Goal: Task Accomplishment & Management: Use online tool/utility

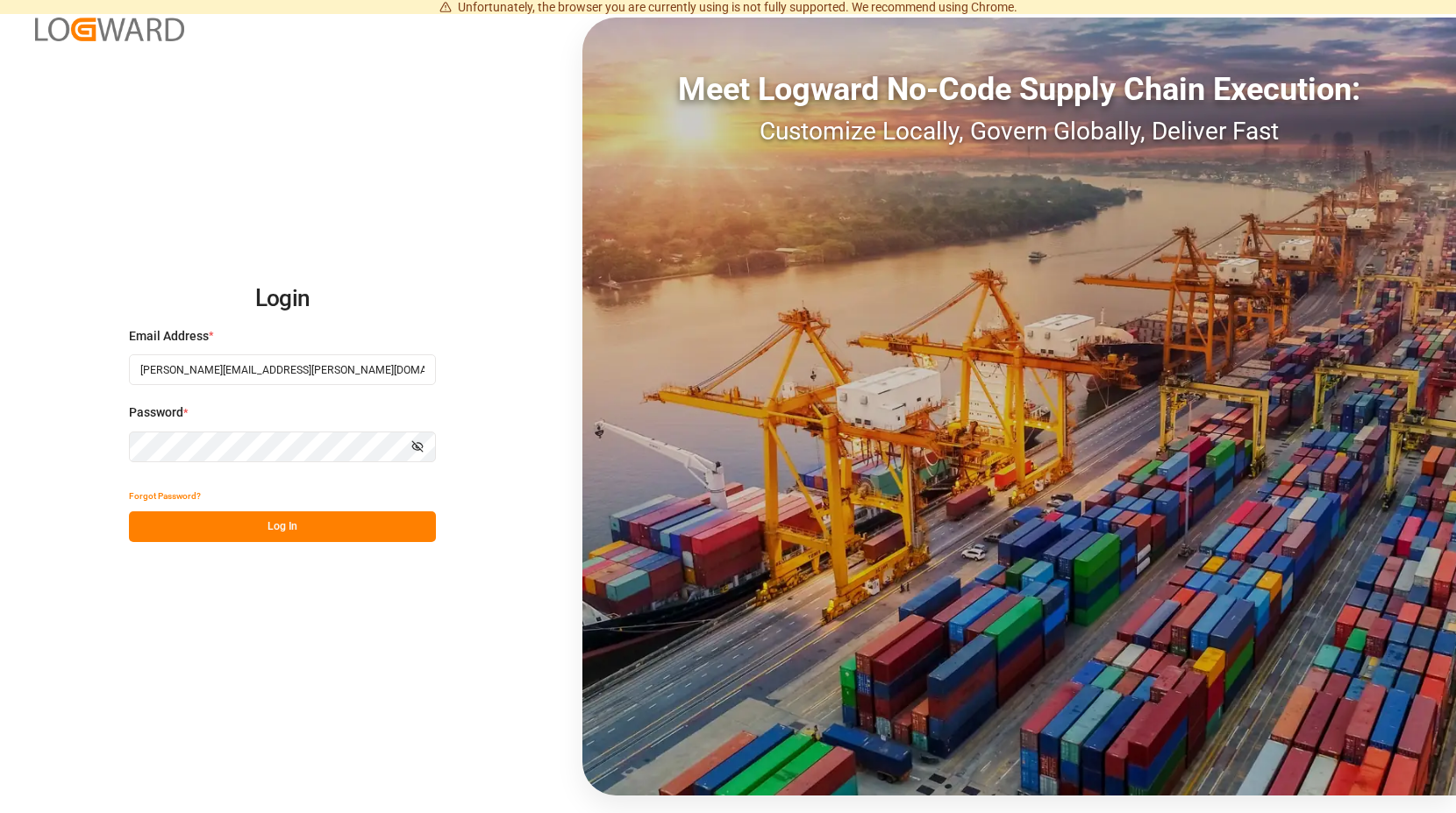
click at [289, 519] on button "Log In" at bounding box center [282, 527] width 307 height 31
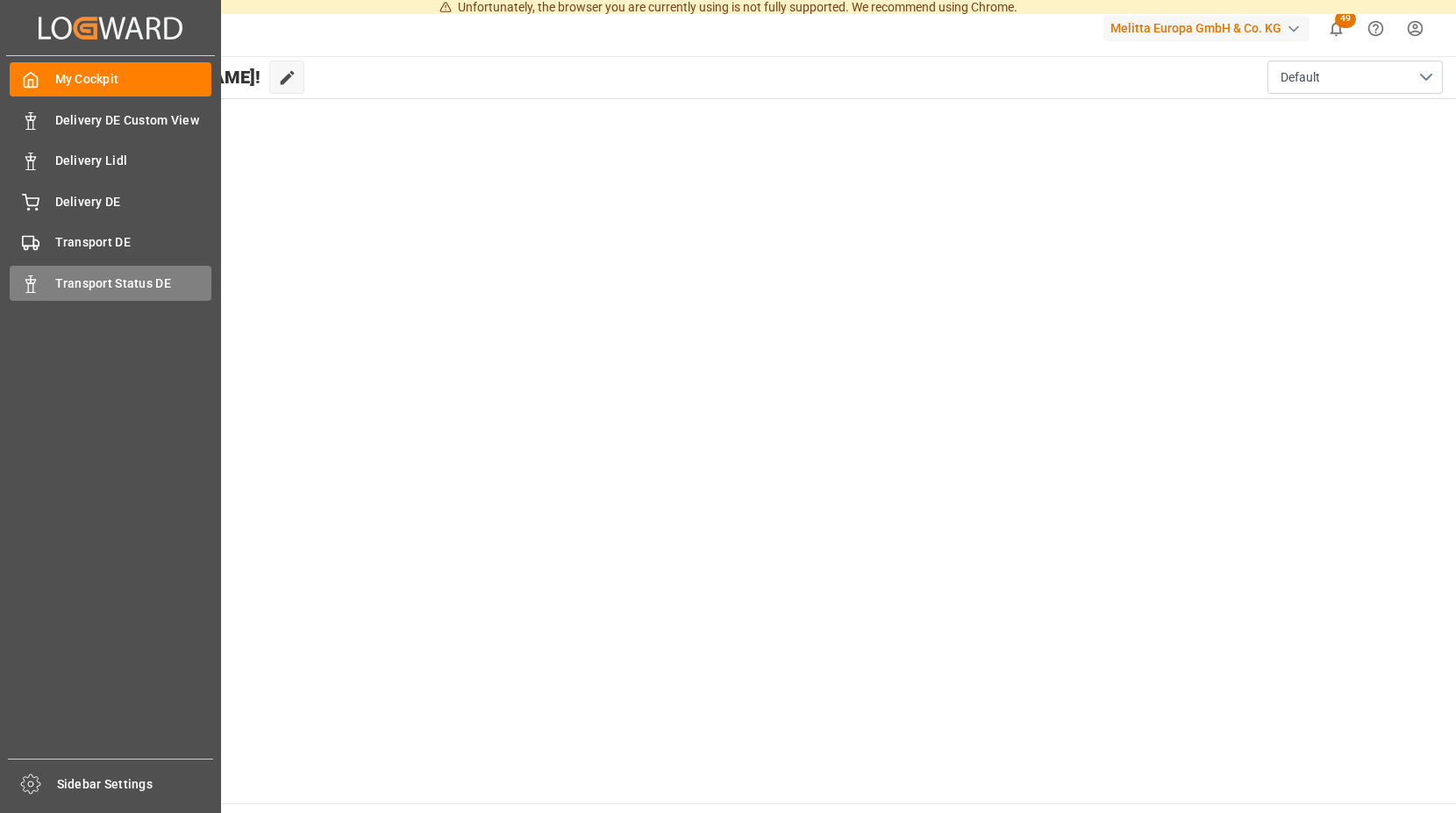
click at [27, 279] on icon at bounding box center [30, 284] width 17 height 17
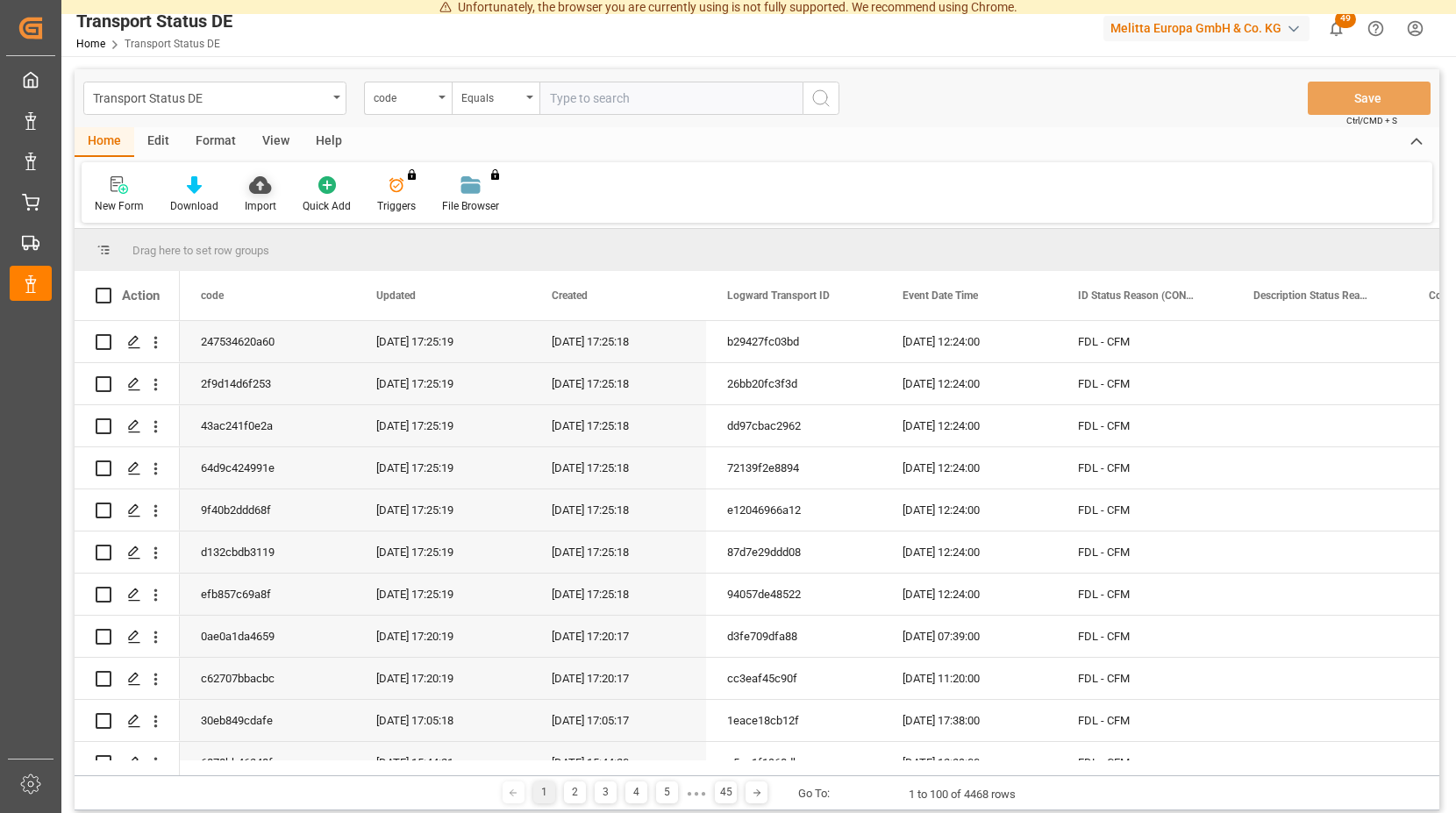
click at [253, 190] on icon at bounding box center [260, 185] width 22 height 17
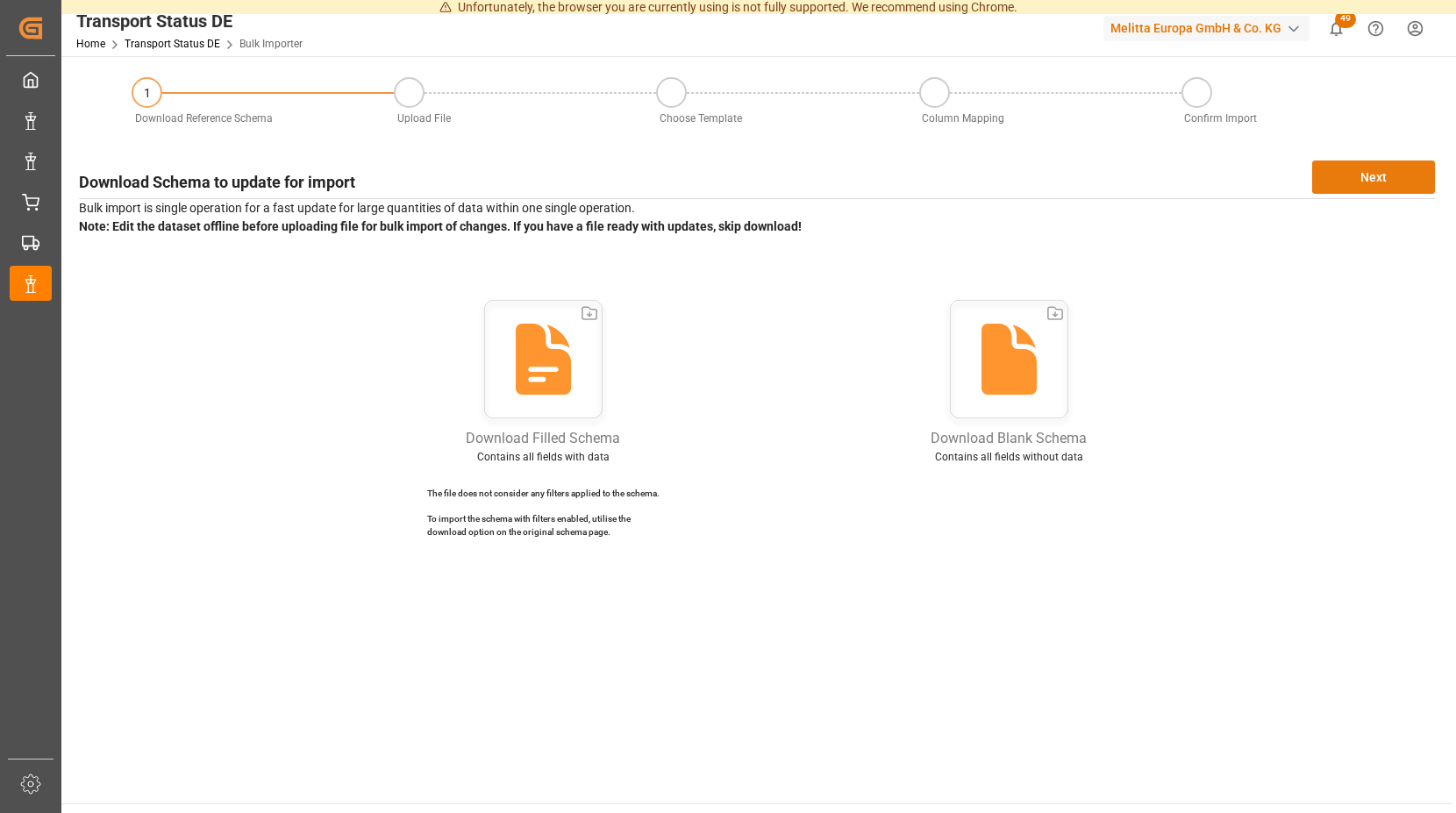
click at [1340, 168] on button "Next" at bounding box center [1374, 177] width 123 height 33
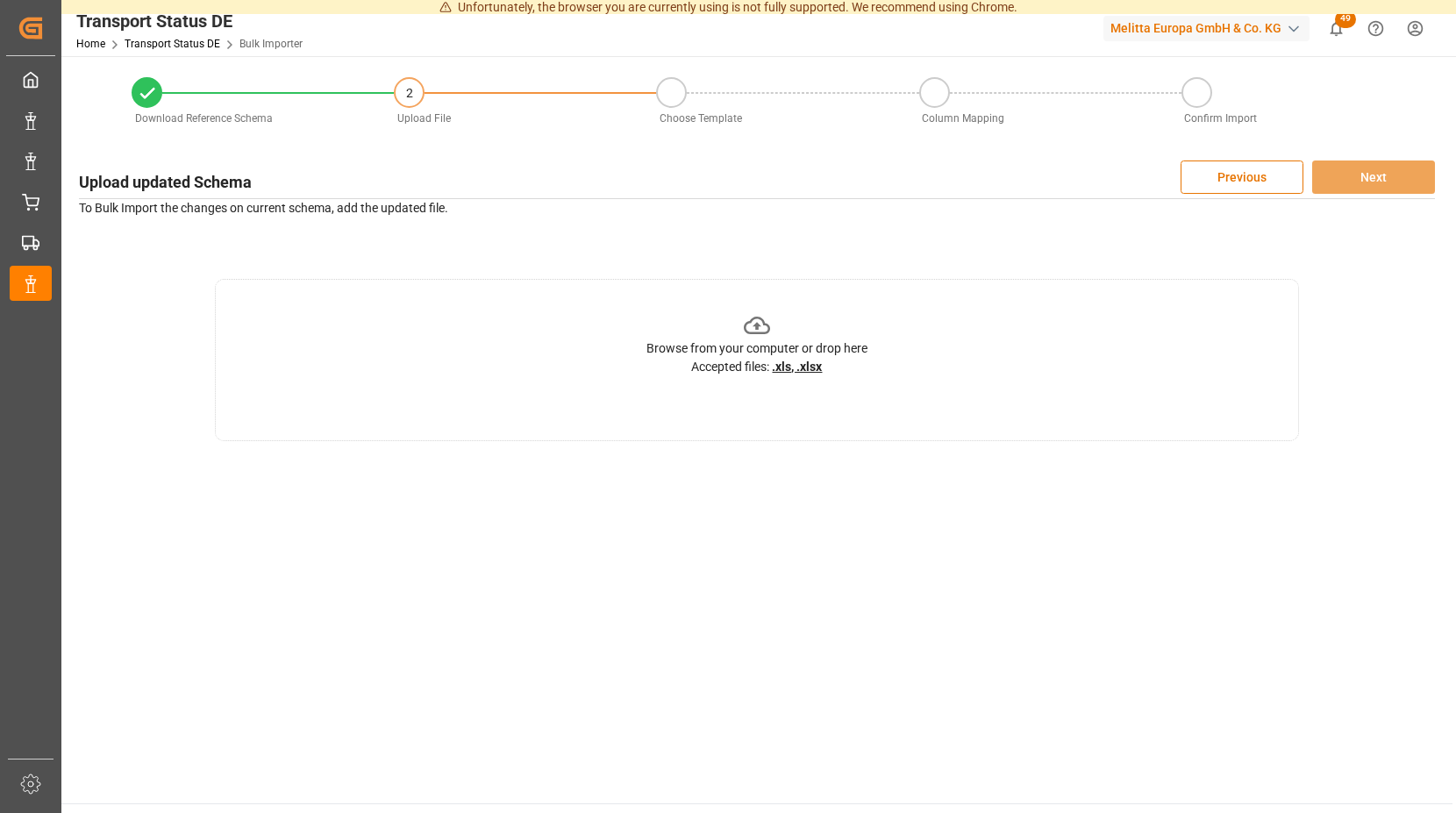
click at [754, 325] on icon at bounding box center [758, 325] width 27 height 17
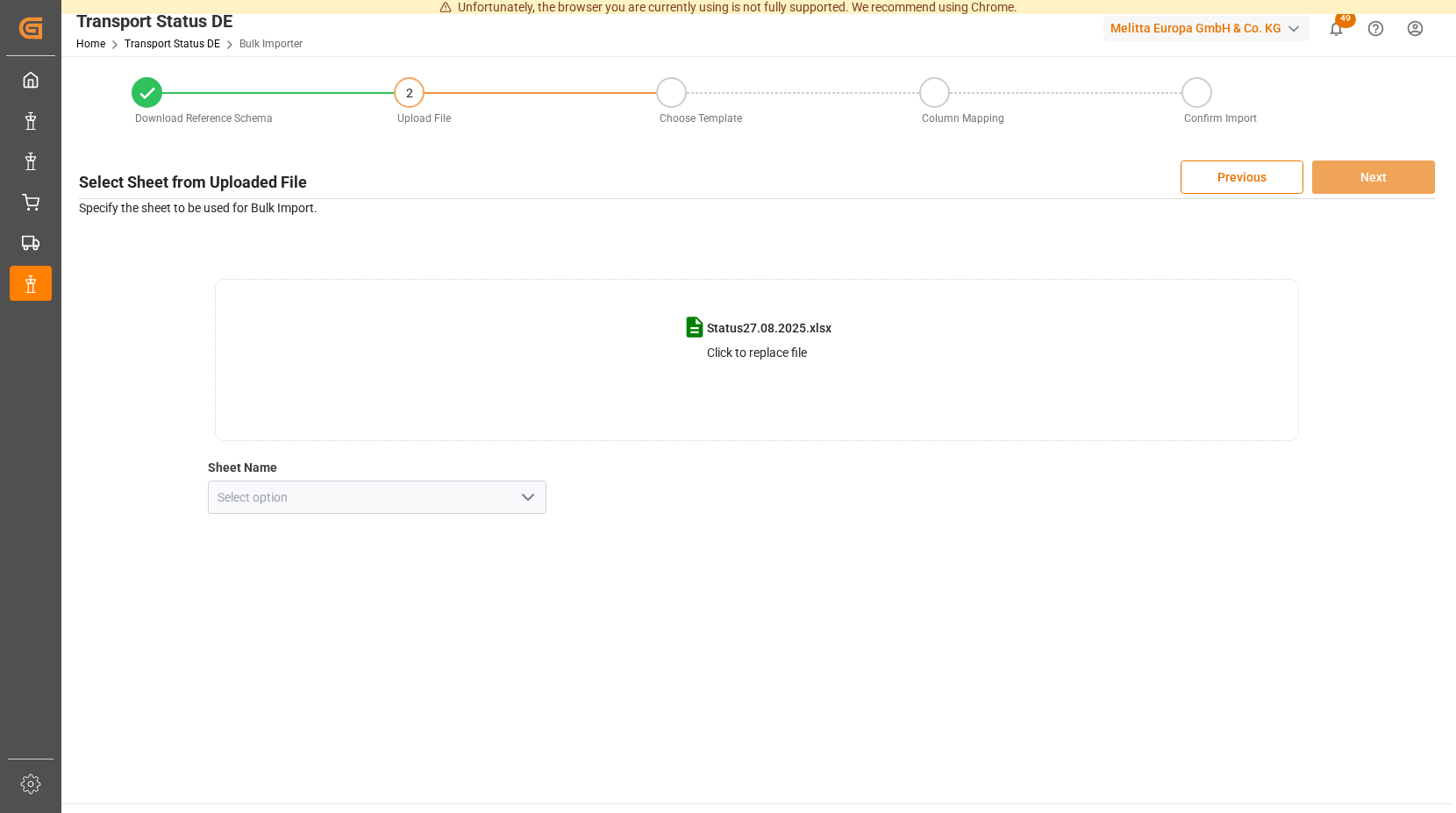
click at [526, 498] on polyline "open menu" at bounding box center [528, 498] width 11 height 5
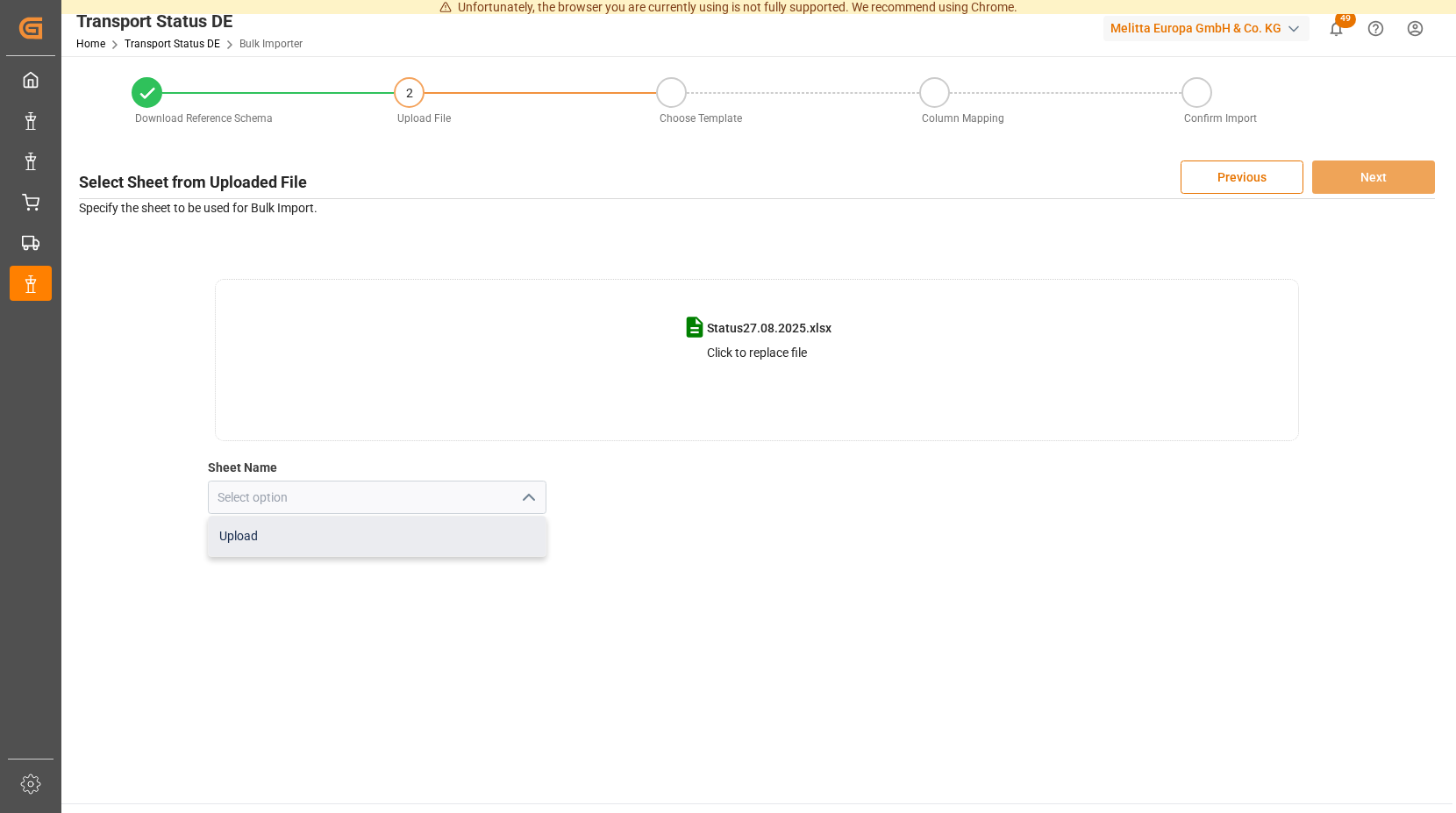
click at [266, 538] on div "Upload" at bounding box center [377, 537] width 338 height 39
type input "Upload"
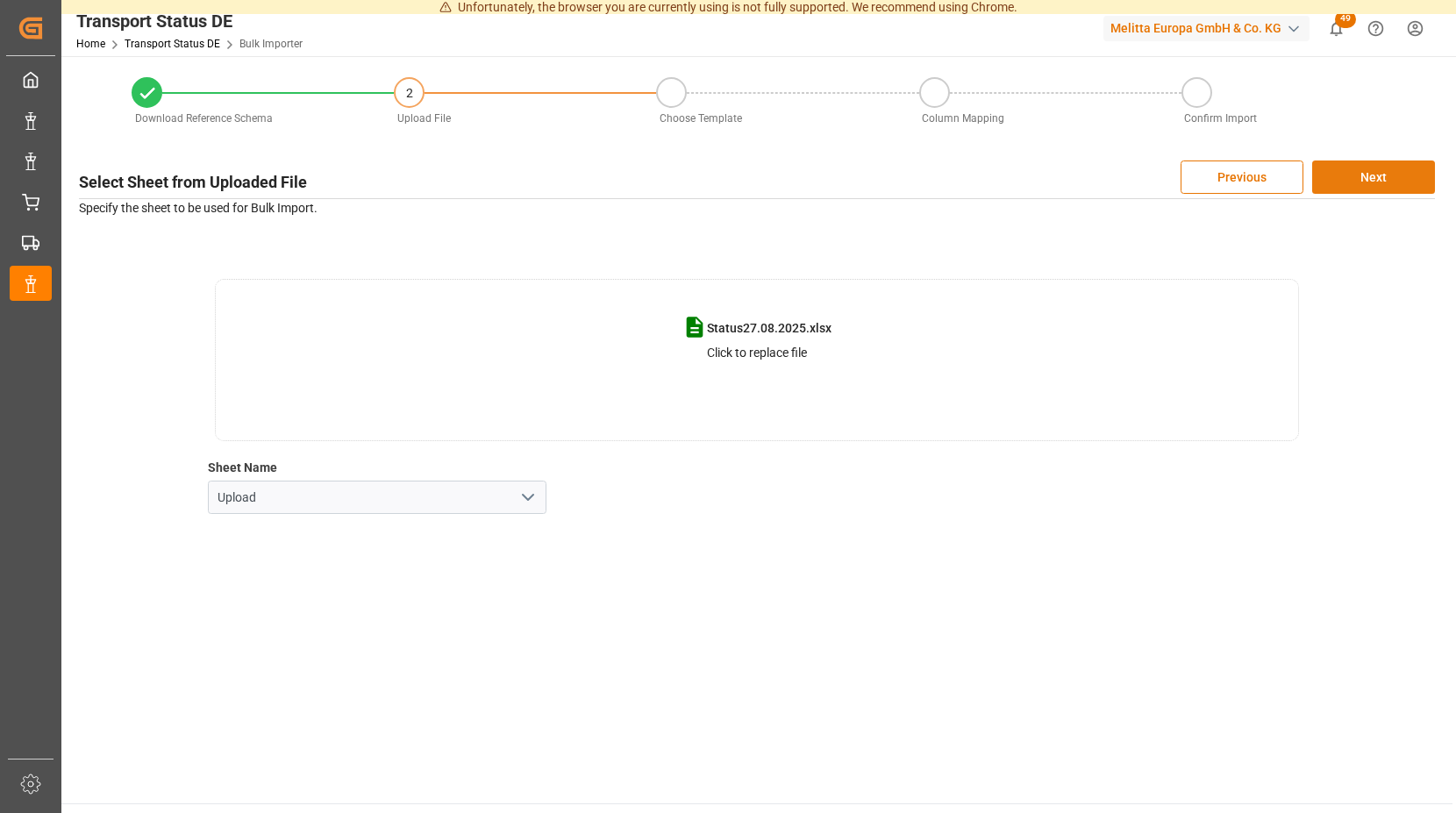
click at [1345, 180] on button "Next" at bounding box center [1374, 177] width 123 height 33
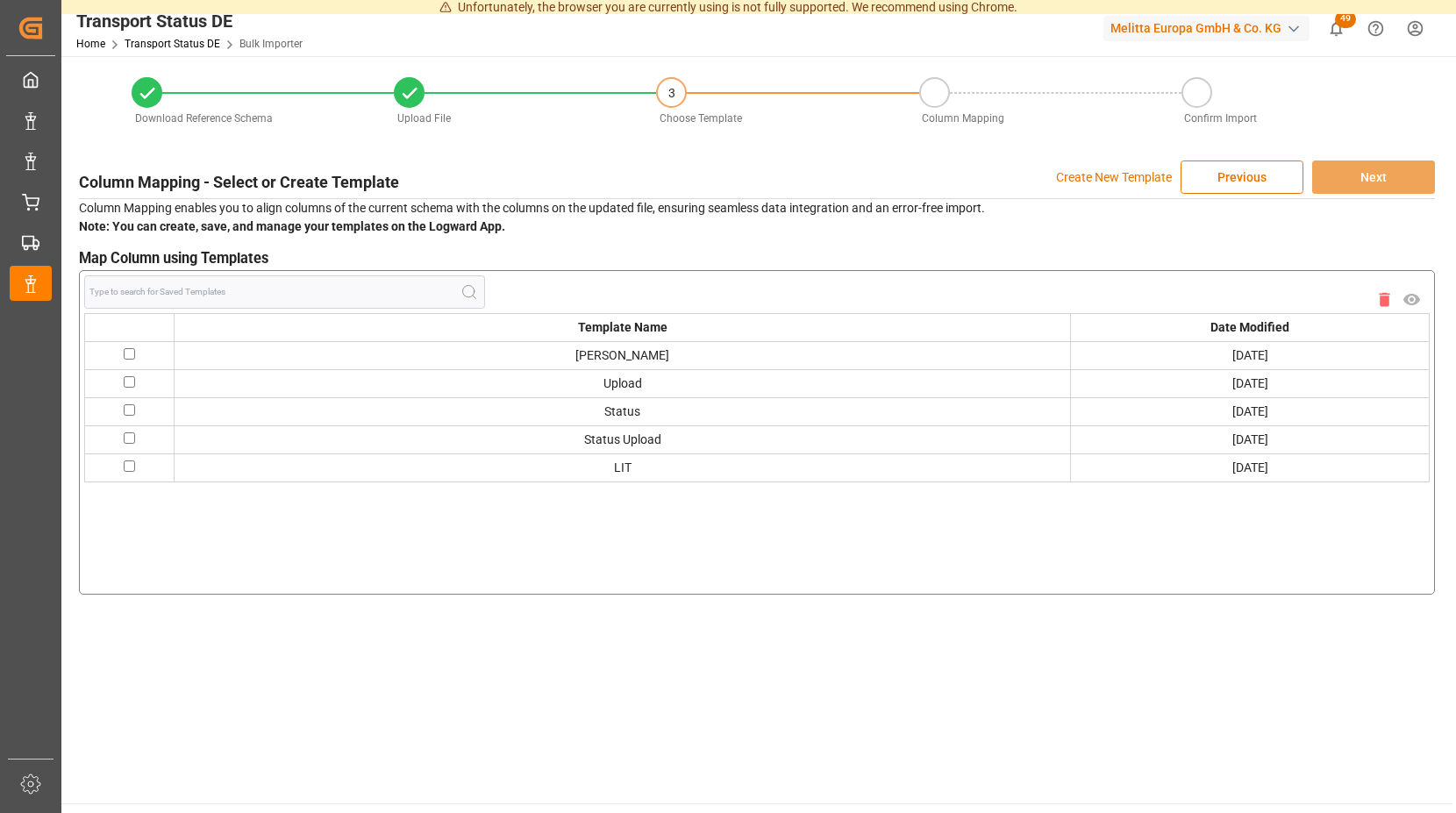
click at [132, 349] on input "checkbox" at bounding box center [129, 354] width 11 height 11
checkbox input "true"
click at [1351, 170] on button "Next" at bounding box center [1374, 177] width 123 height 33
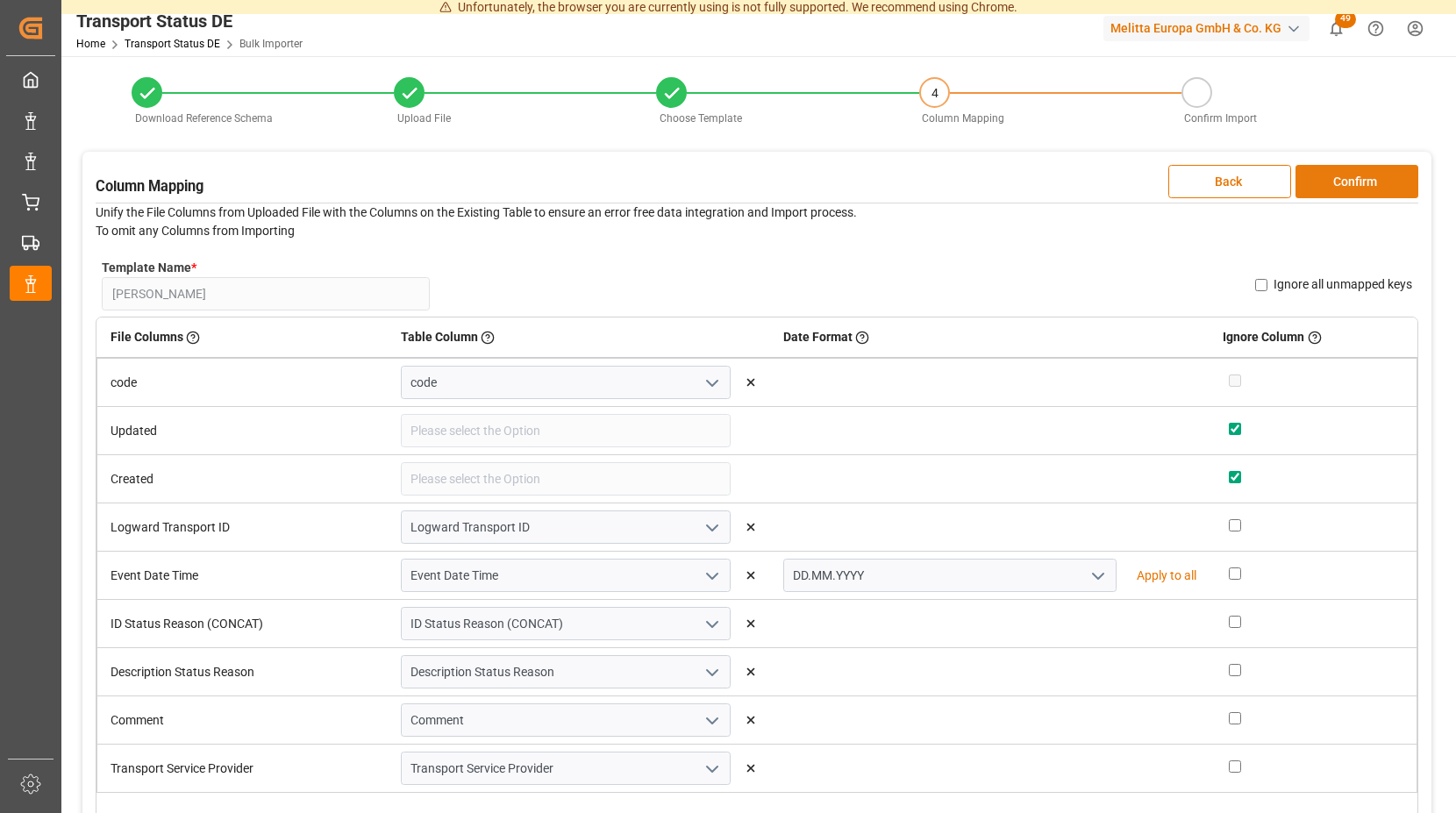
click at [1349, 179] on button "Confirm" at bounding box center [1357, 181] width 123 height 33
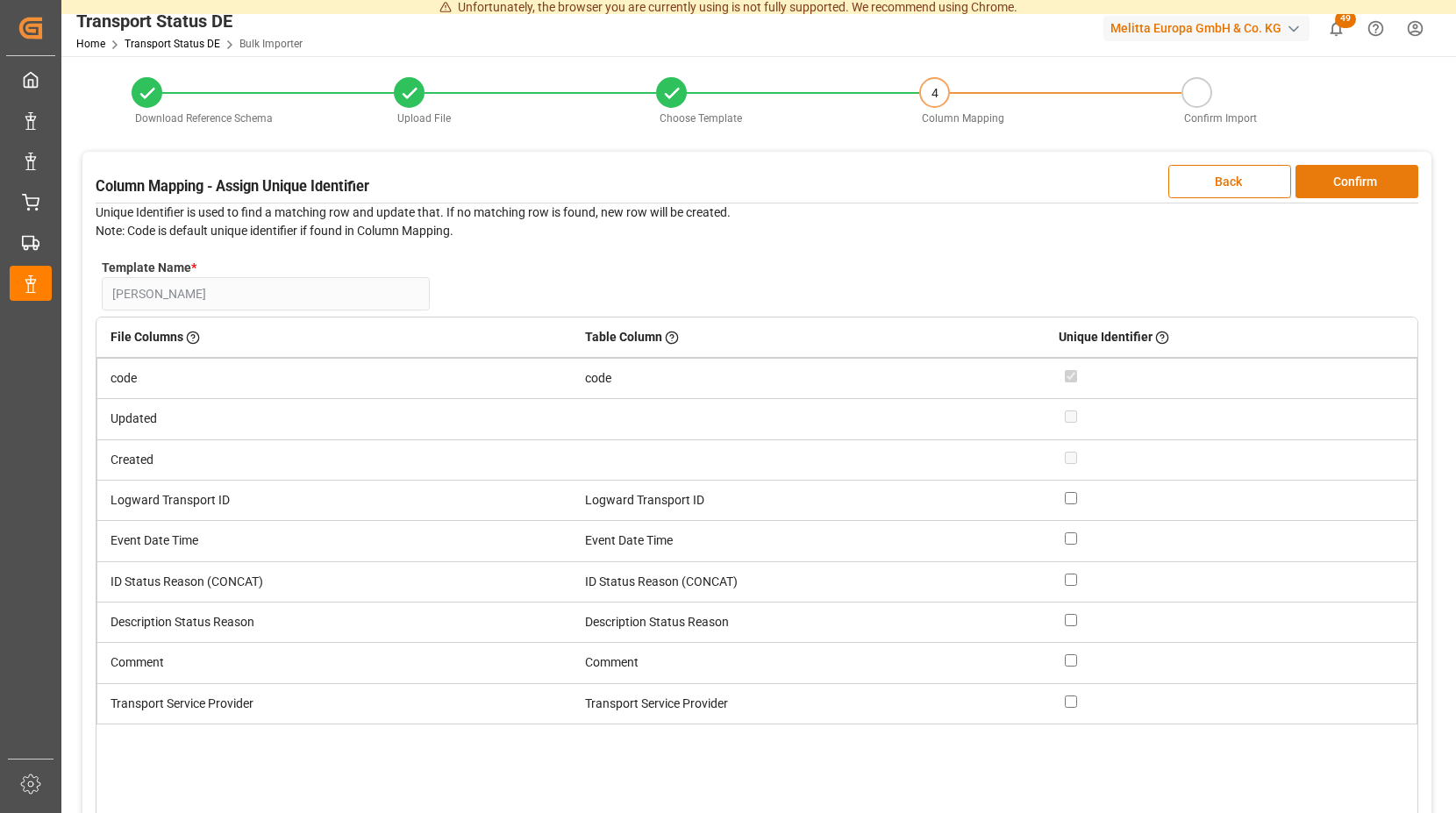
click at [1332, 183] on button "Confirm" at bounding box center [1357, 181] width 123 height 33
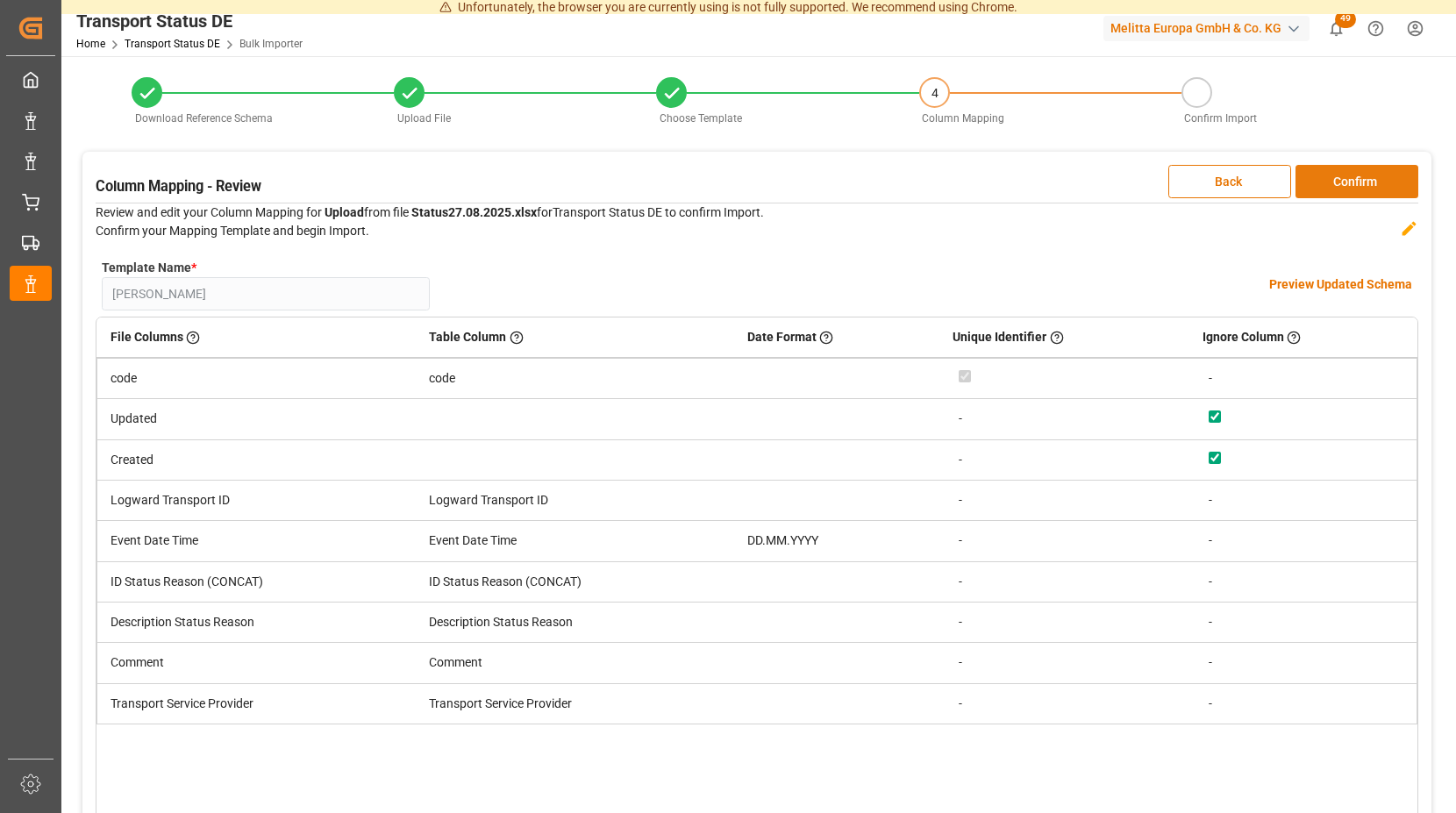
click at [1332, 183] on button "Confirm" at bounding box center [1357, 181] width 123 height 33
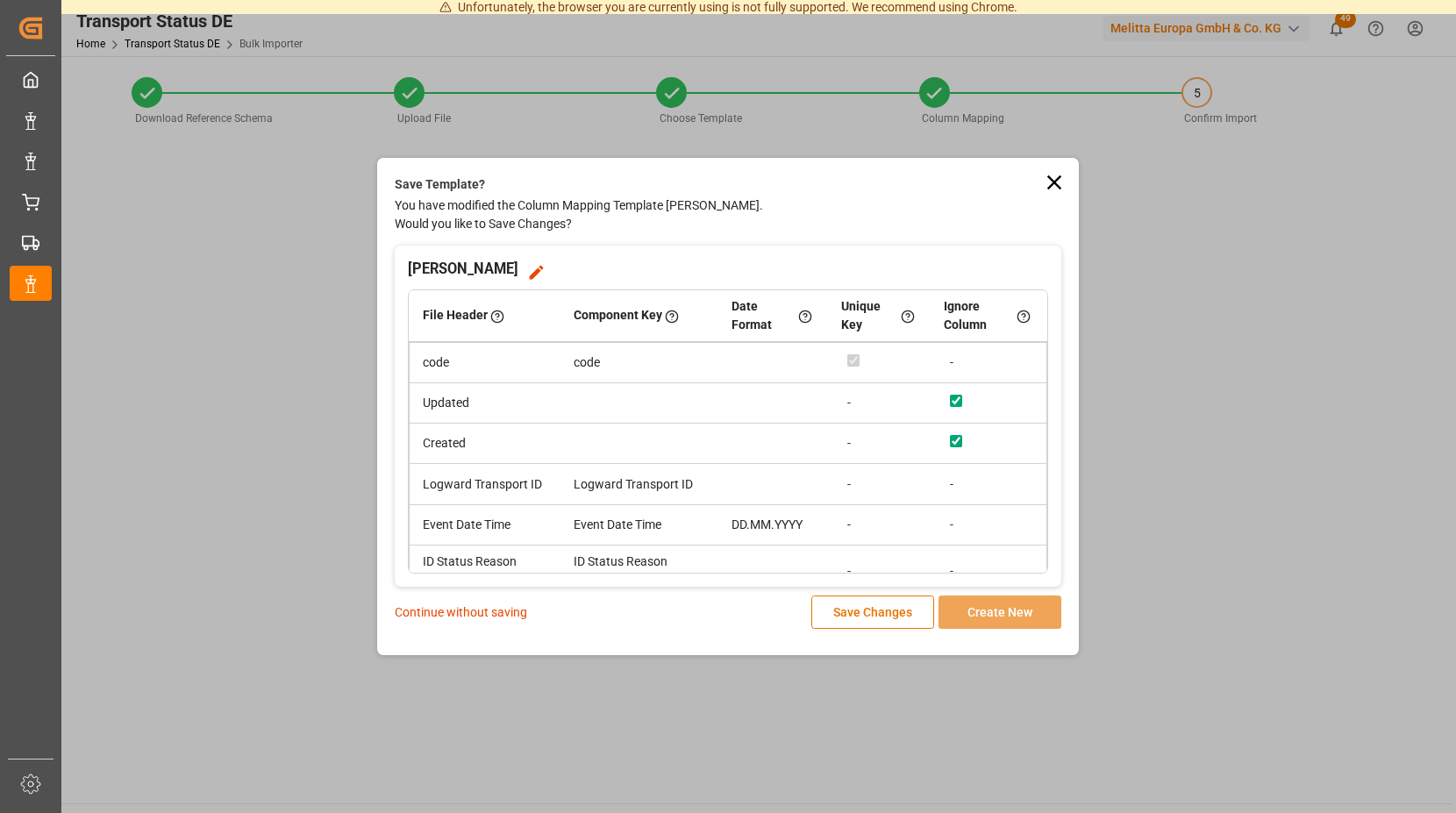
click at [491, 612] on p "Continue without saving" at bounding box center [460, 612] width 133 height 18
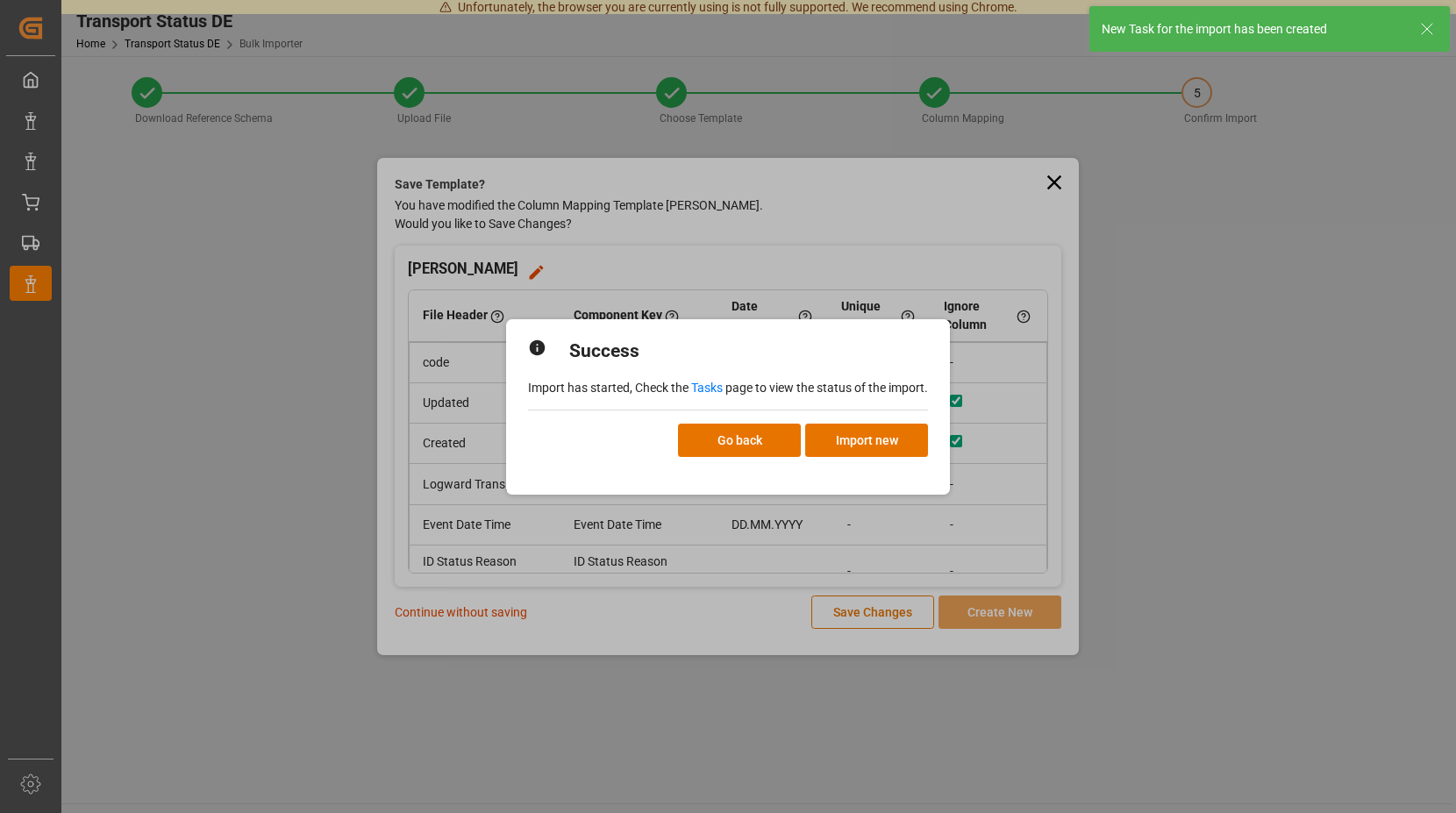
click at [706, 391] on link "Tasks" at bounding box center [706, 387] width 32 height 14
